Goal: Task Accomplishment & Management: Manage account settings

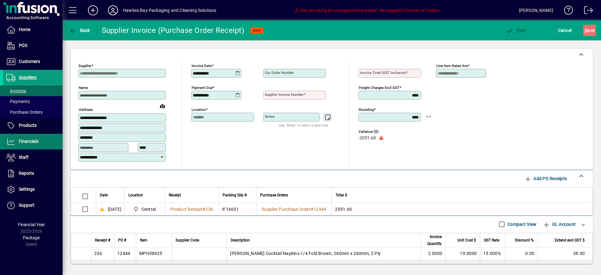
drag, startPoint x: 0, startPoint y: 0, endPoint x: 32, endPoint y: 139, distance: 142.7
click at [26, 140] on span "Financials" at bounding box center [29, 141] width 20 height 5
click at [32, 139] on span "Financials" at bounding box center [29, 141] width 20 height 5
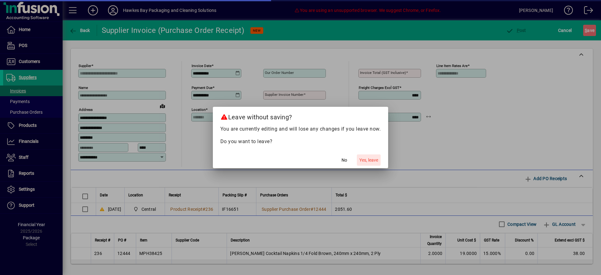
click at [371, 159] on span "Yes, leave" at bounding box center [368, 160] width 19 height 7
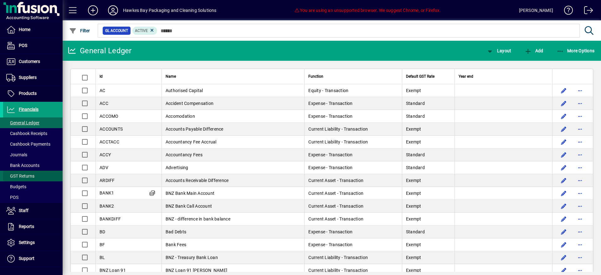
click at [35, 173] on span at bounding box center [32, 175] width 59 height 15
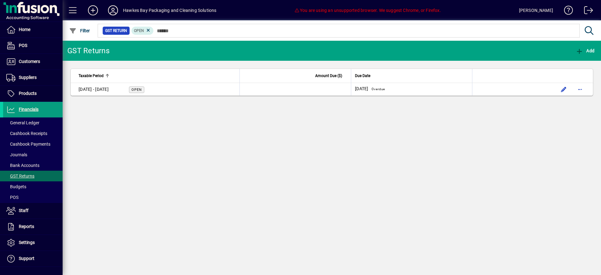
click at [265, 100] on app-page-flat "Taxable Period Amount Due ($) Due Date [DATE] - [DATE] Open [DATE] Overdue" at bounding box center [332, 82] width 538 height 43
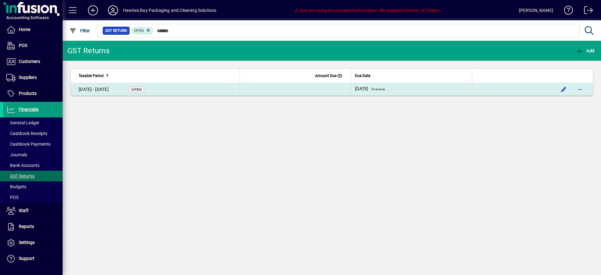
click at [288, 93] on td at bounding box center [295, 89] width 111 height 13
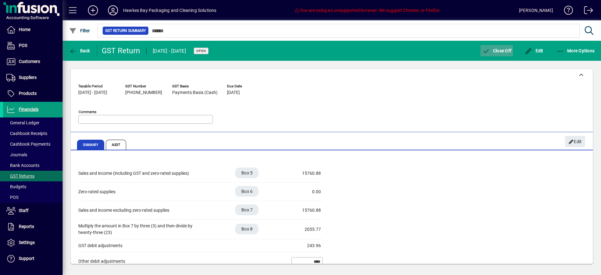
click at [505, 48] on button "Close Off" at bounding box center [497, 50] width 33 height 11
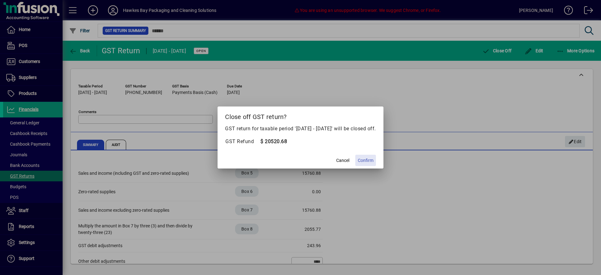
click at [371, 158] on span "Confirm" at bounding box center [366, 160] width 16 height 7
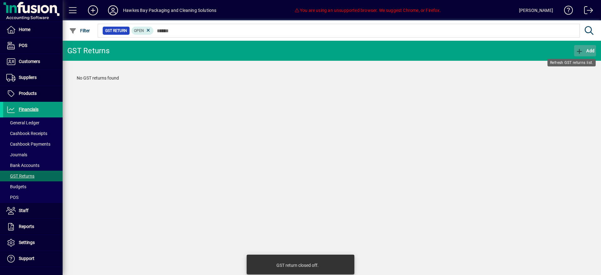
click at [583, 50] on icon "button" at bounding box center [580, 51] width 8 height 6
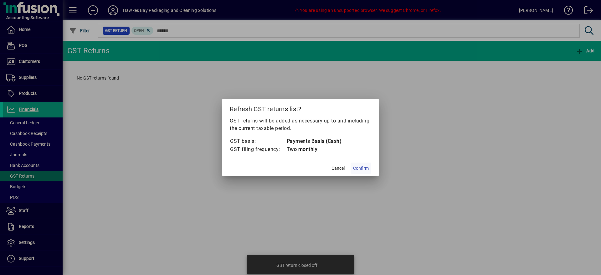
click at [366, 167] on span "Confirm" at bounding box center [361, 168] width 16 height 7
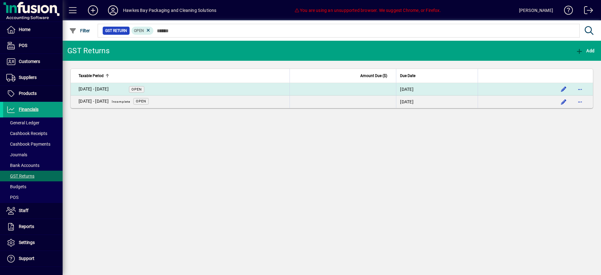
click at [207, 87] on td "[DATE] - [DATE] Open" at bounding box center [180, 89] width 219 height 13
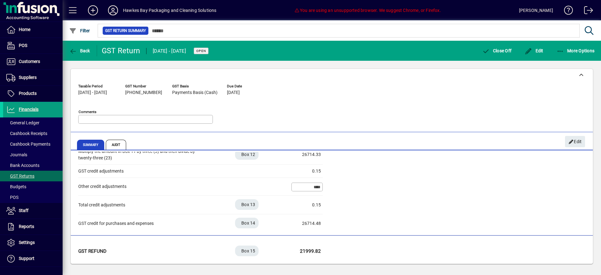
scroll to position [198, 0]
click at [585, 47] on span "button" at bounding box center [575, 50] width 41 height 15
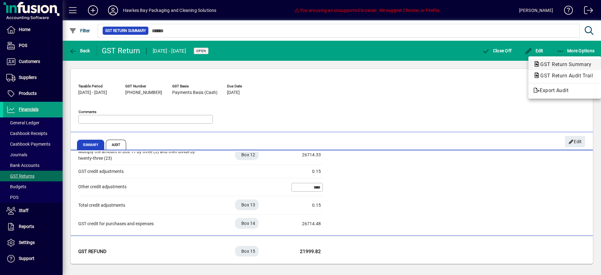
click at [562, 63] on span "GST Return Summary" at bounding box center [563, 64] width 61 height 6
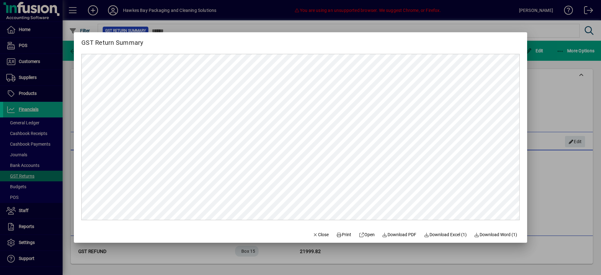
scroll to position [0, 0]
click at [346, 238] on span at bounding box center [344, 234] width 20 height 15
click at [319, 232] on span "Close" at bounding box center [321, 234] width 16 height 7
